Goal: Find specific page/section: Find specific page/section

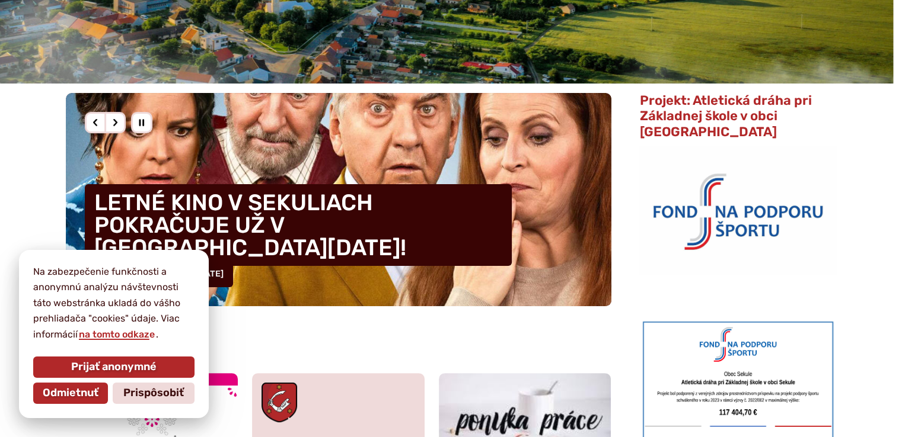
scroll to position [415, 0]
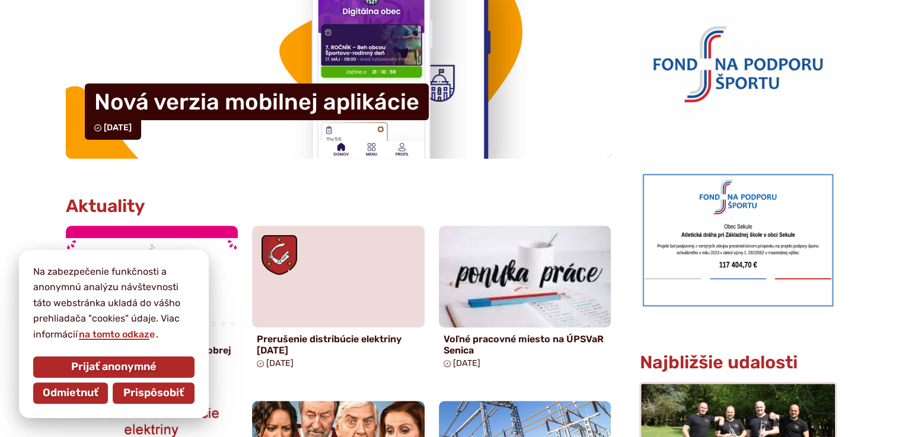
click at [152, 394] on span "Prispôsobiť" at bounding box center [153, 393] width 60 height 13
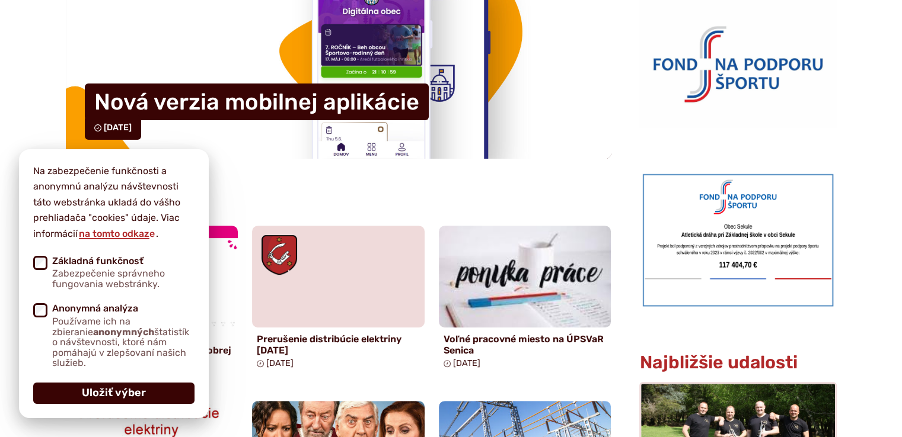
click at [150, 391] on button "Uložiť výber" at bounding box center [113, 393] width 161 height 21
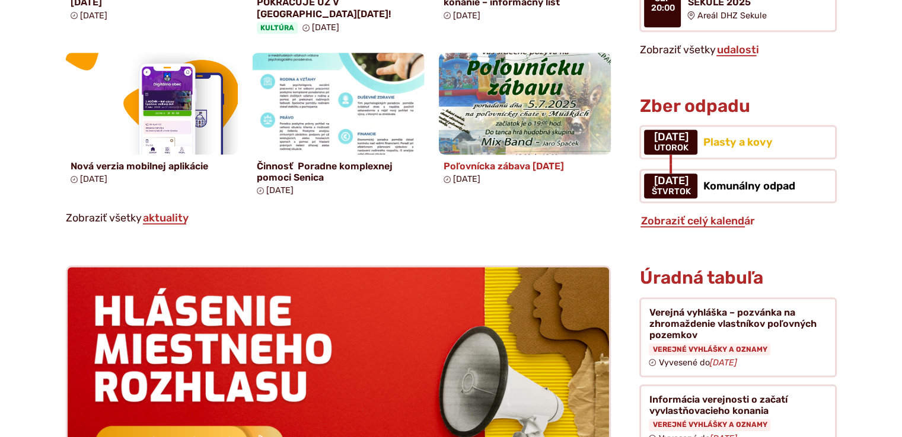
scroll to position [1008, 0]
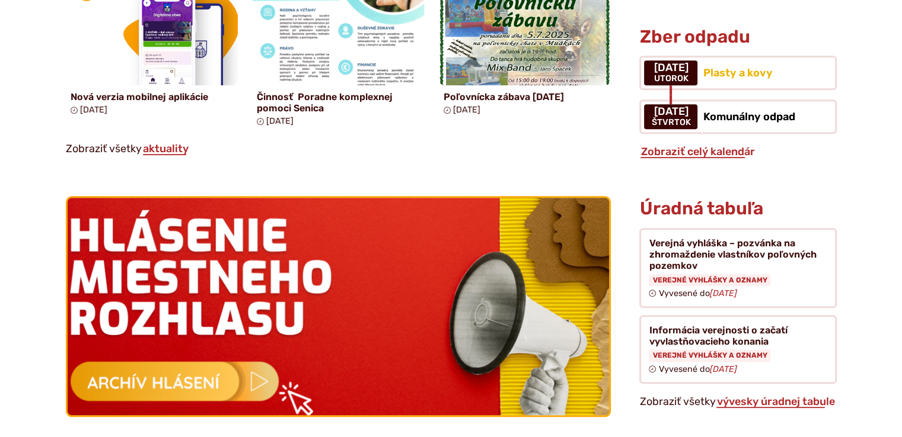
click at [174, 372] on img at bounding box center [338, 306] width 596 height 239
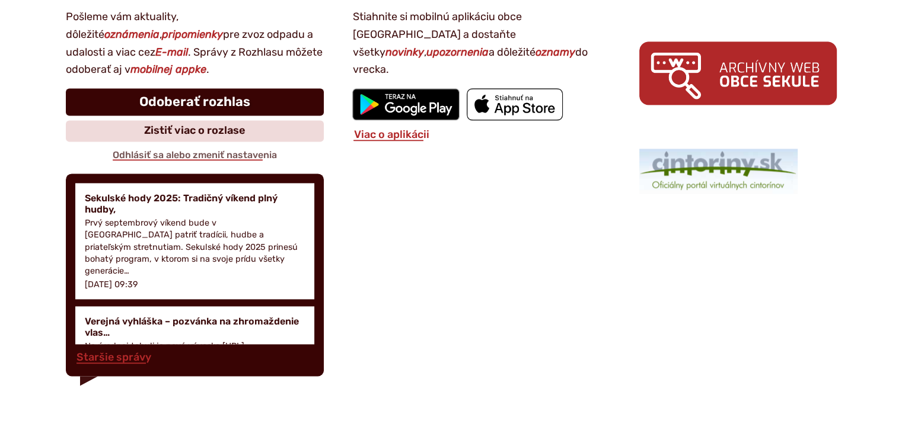
scroll to position [1660, 0]
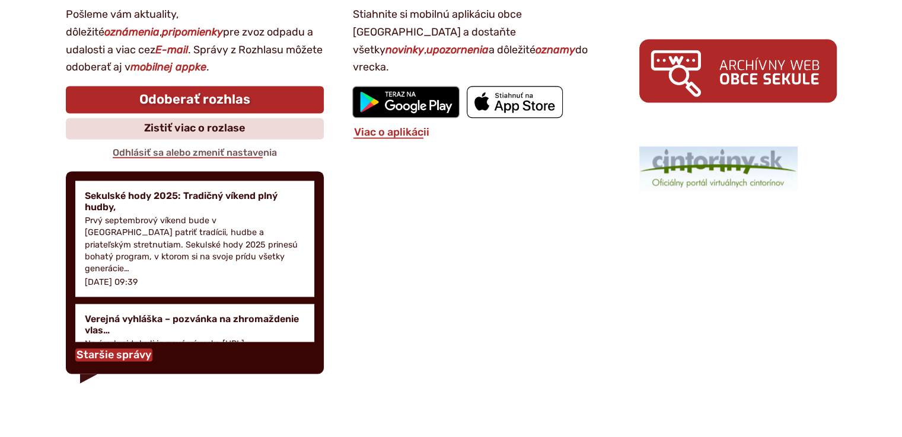
click at [125, 356] on link "Staršie správy" at bounding box center [113, 355] width 77 height 13
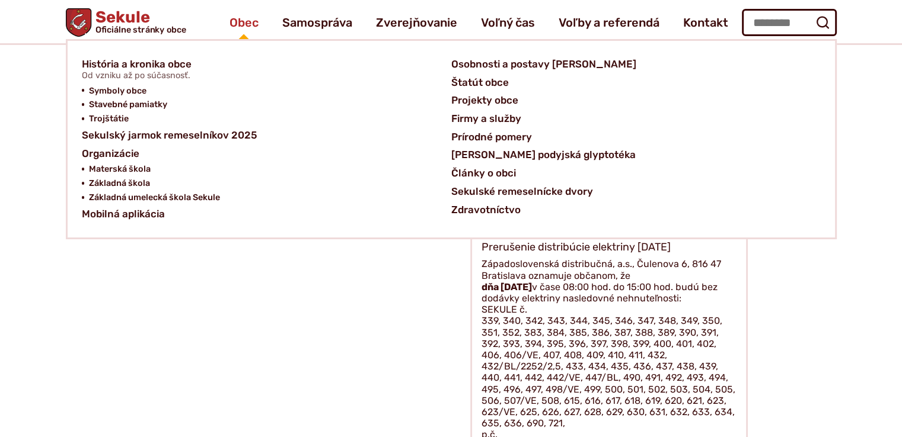
scroll to position [199, 0]
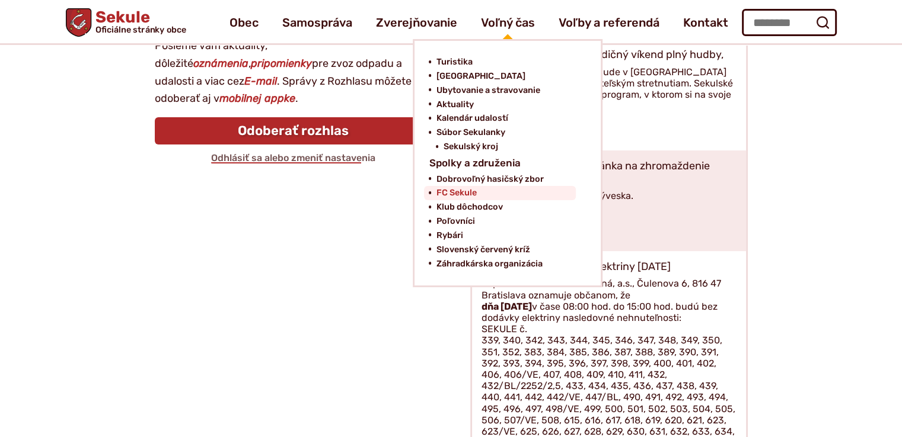
click at [470, 194] on span "FC Sekule" at bounding box center [456, 193] width 40 height 14
